Goal: Use online tool/utility

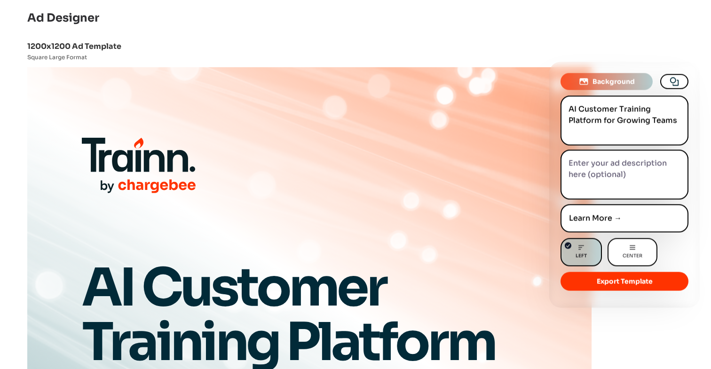
click at [629, 250] on icon at bounding box center [632, 247] width 8 height 8
click at [611, 242] on input "Center" at bounding box center [611, 241] width 0 height 0
radio input "true"
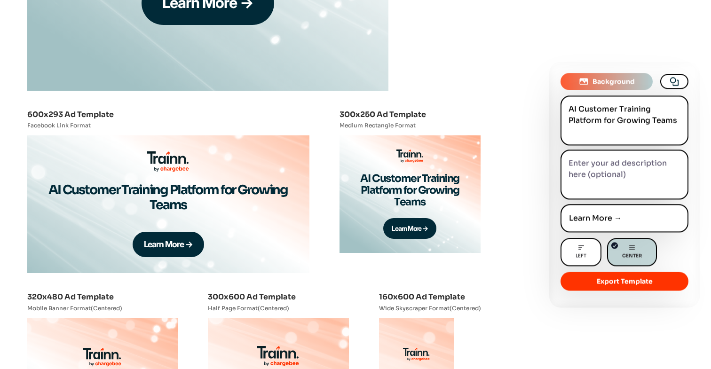
scroll to position [2405, 0]
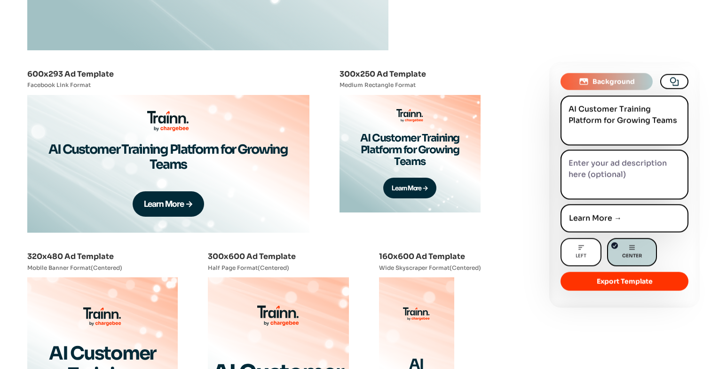
click at [587, 249] on label "Left" at bounding box center [580, 252] width 41 height 28
click at [564, 242] on input "Left" at bounding box center [564, 241] width 0 height 0
radio input "true"
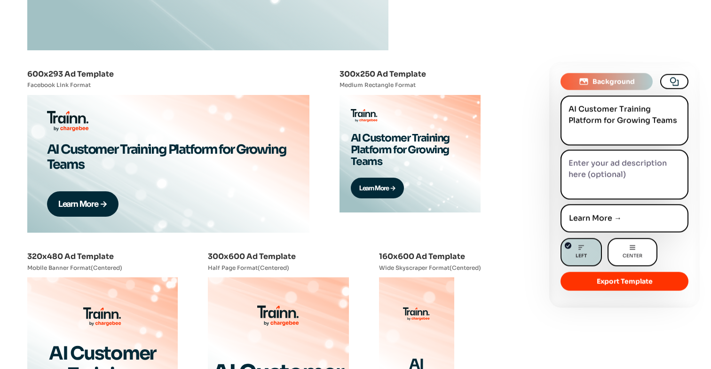
click at [587, 249] on label "Left" at bounding box center [580, 252] width 41 height 28
click at [564, 242] on input "Left" at bounding box center [564, 241] width 0 height 0
click at [637, 245] on div "Center" at bounding box center [632, 251] width 20 height 17
click at [611, 242] on input "Center" at bounding box center [611, 241] width 0 height 0
radio input "true"
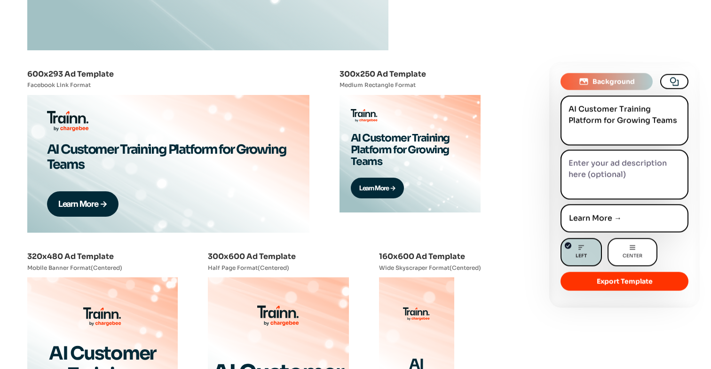
radio input "false"
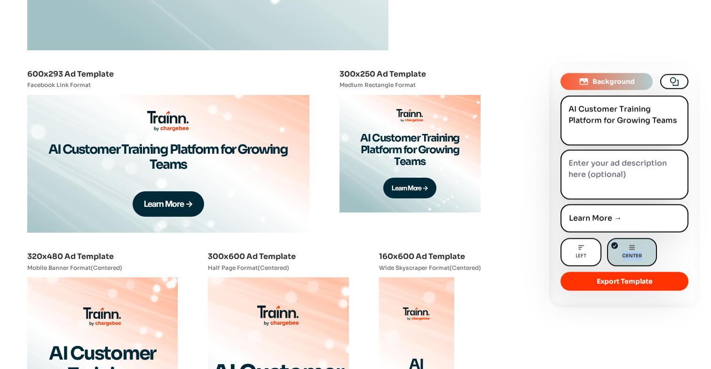
click at [637, 245] on div "Center" at bounding box center [632, 251] width 20 height 17
click at [611, 242] on input "Center" at bounding box center [610, 241] width 0 height 0
click at [637, 245] on div "Center" at bounding box center [632, 251] width 20 height 17
click at [611, 242] on input "Center" at bounding box center [610, 241] width 0 height 0
